Goal: Task Accomplishment & Management: Manage account settings

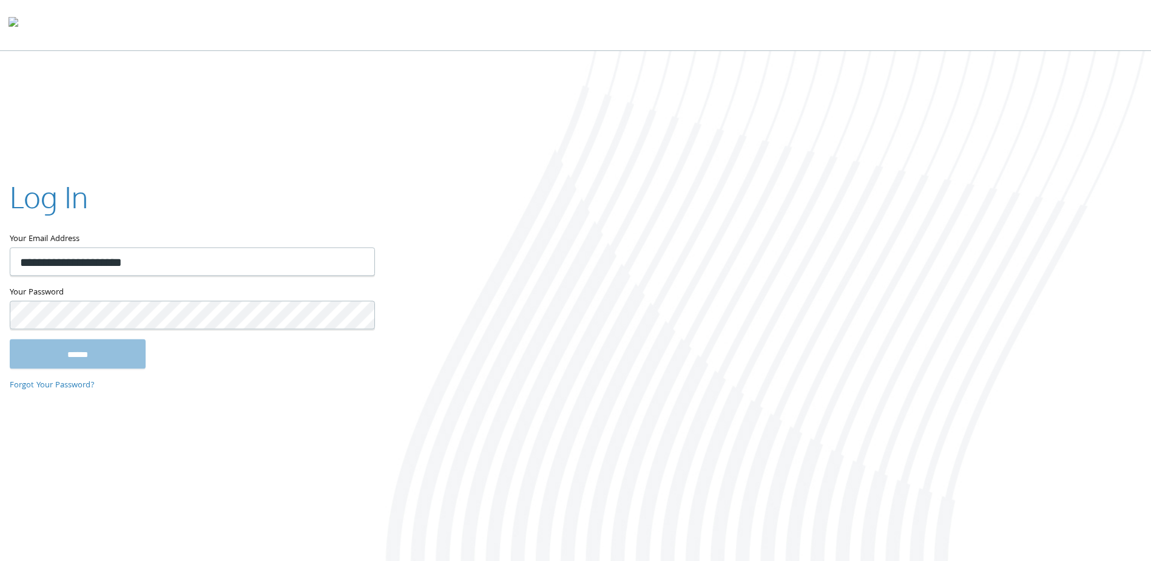
type input "**********"
click at [141, 349] on input "******" at bounding box center [78, 353] width 136 height 29
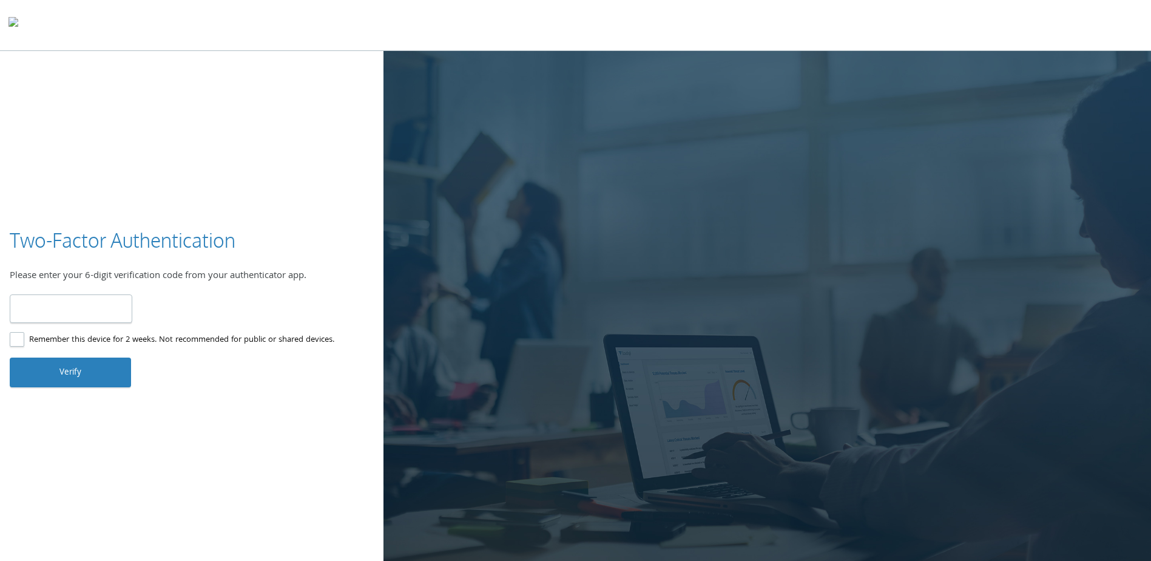
type input "******"
